Goal: Task Accomplishment & Management: Manage account settings

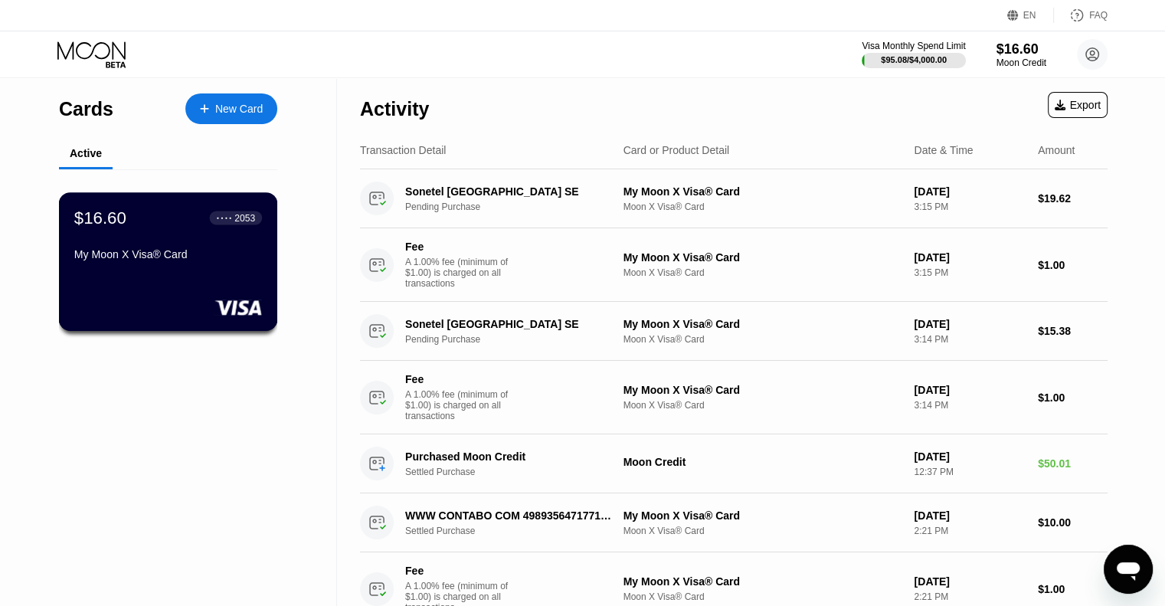
click at [231, 217] on div "● ● ● ●" at bounding box center [224, 217] width 15 height 5
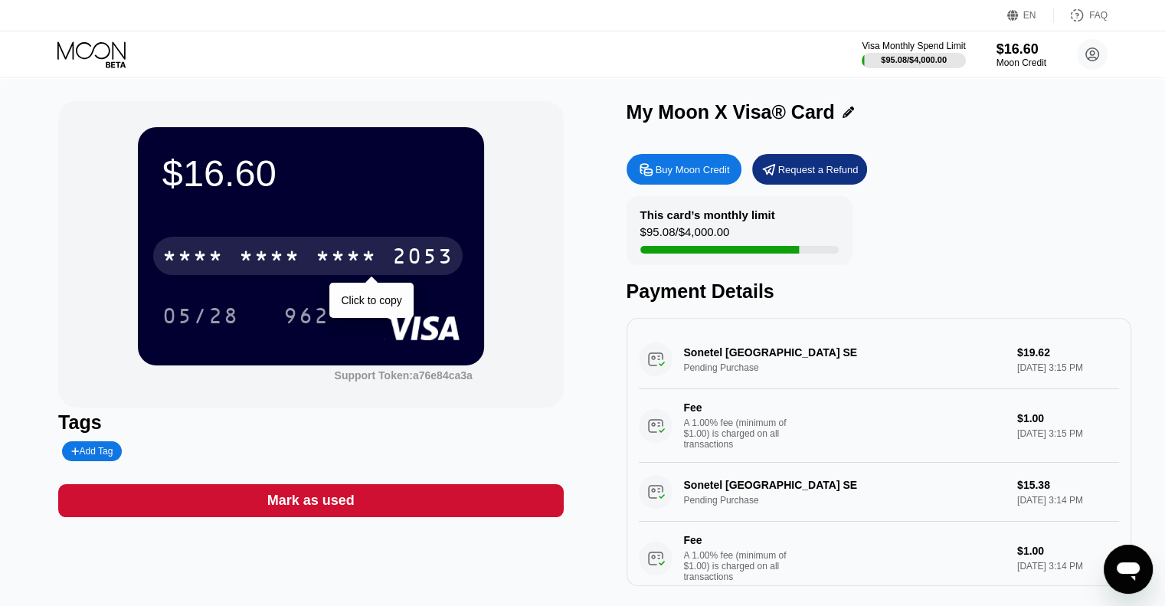
click at [270, 241] on div "* * * * * * * * * * * * 2053" at bounding box center [307, 256] width 309 height 38
click at [325, 260] on div "2713" at bounding box center [346, 258] width 61 height 25
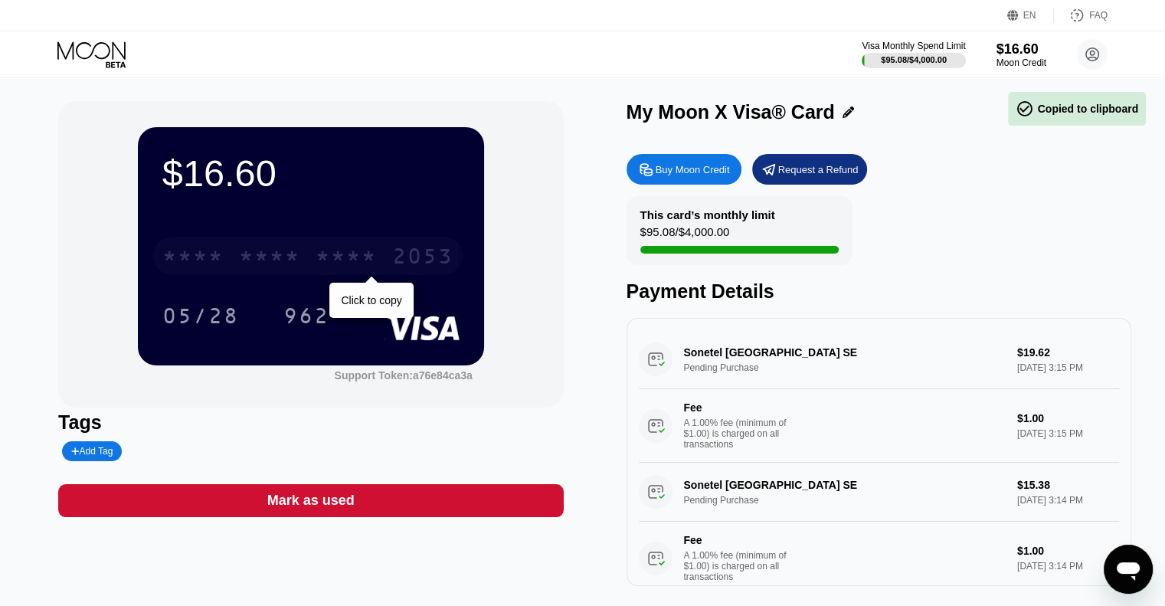
click at [319, 249] on div "* * * *" at bounding box center [346, 258] width 61 height 25
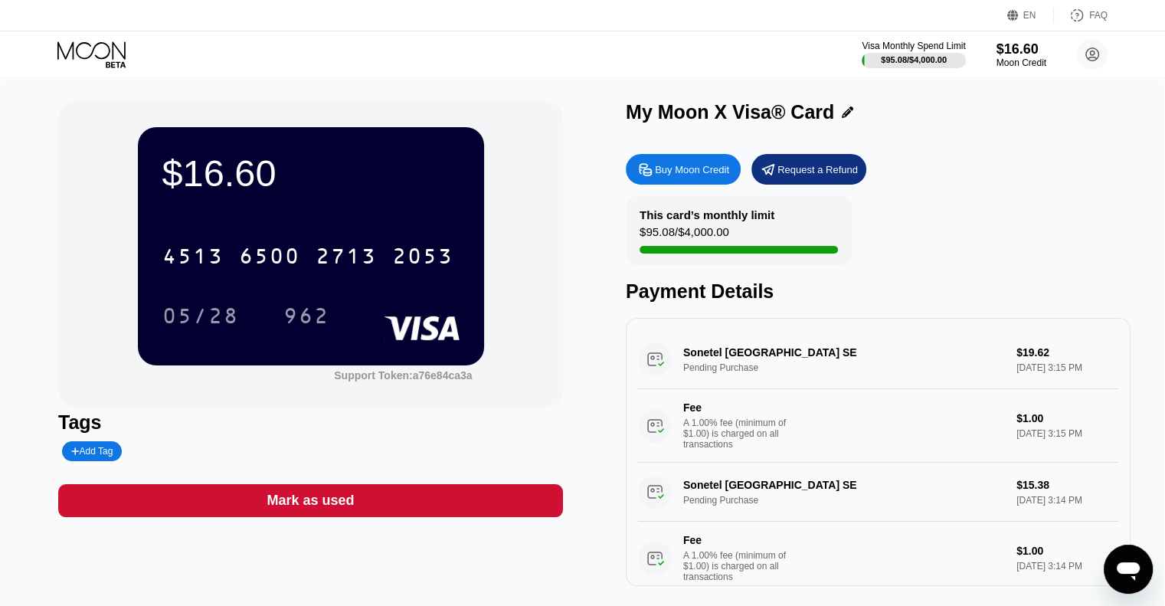
click at [1164, 474] on div at bounding box center [1164, 303] width 1 height 606
